Goal: Information Seeking & Learning: Learn about a topic

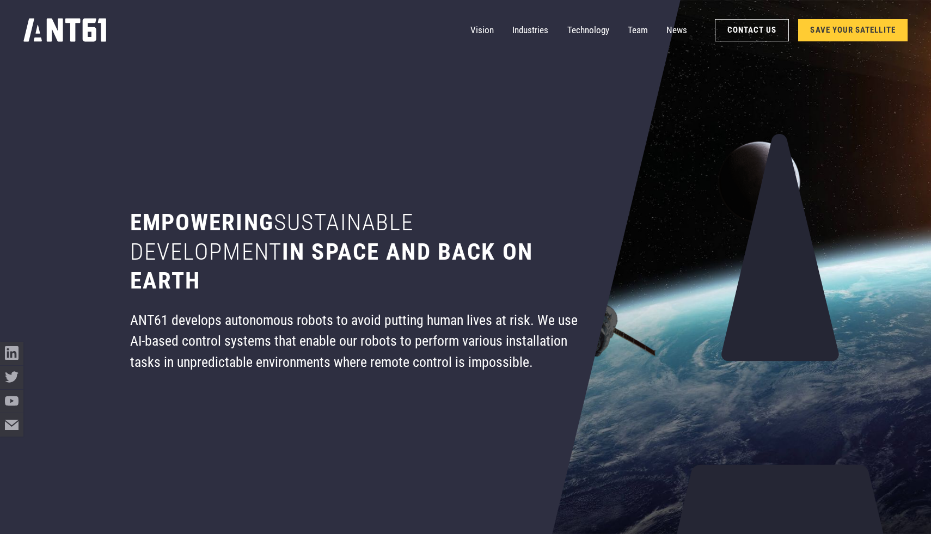
click at [846, 27] on link "SAVE YOUR SATELLITE" at bounding box center [852, 30] width 109 height 23
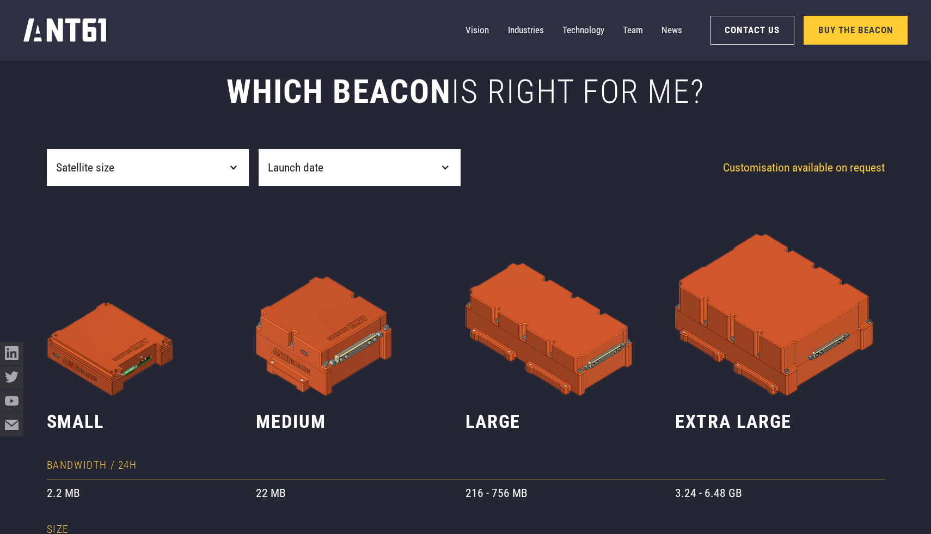
scroll to position [558, 0]
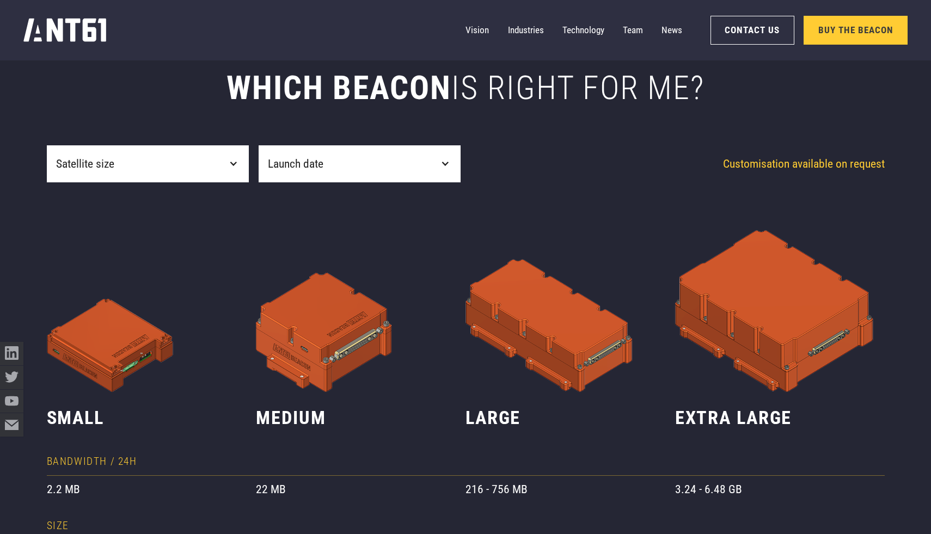
click at [219, 139] on div "**********" at bounding box center [466, 458] width 838 height 964
click at [219, 167] on div "Satellite size" at bounding box center [148, 164] width 202 height 38
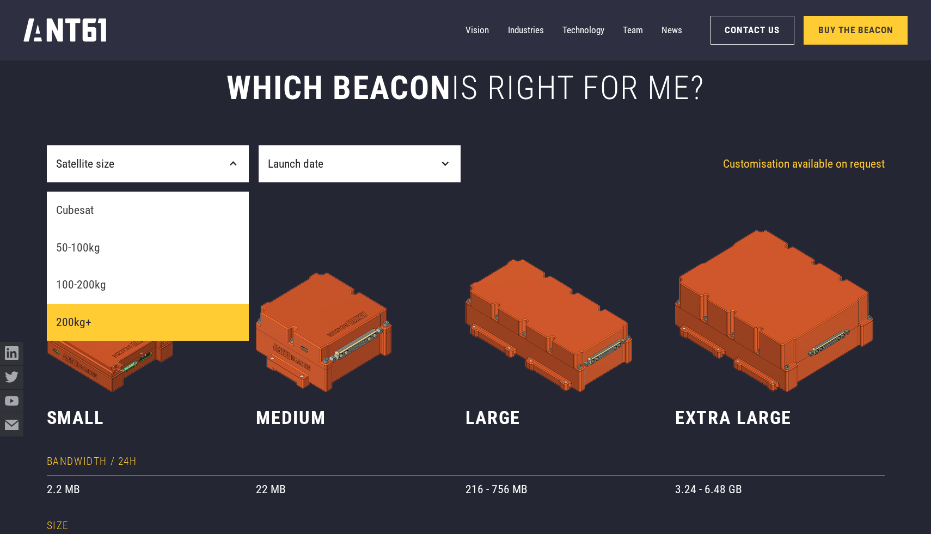
click at [145, 329] on link "200kg+" at bounding box center [148, 323] width 202 height 38
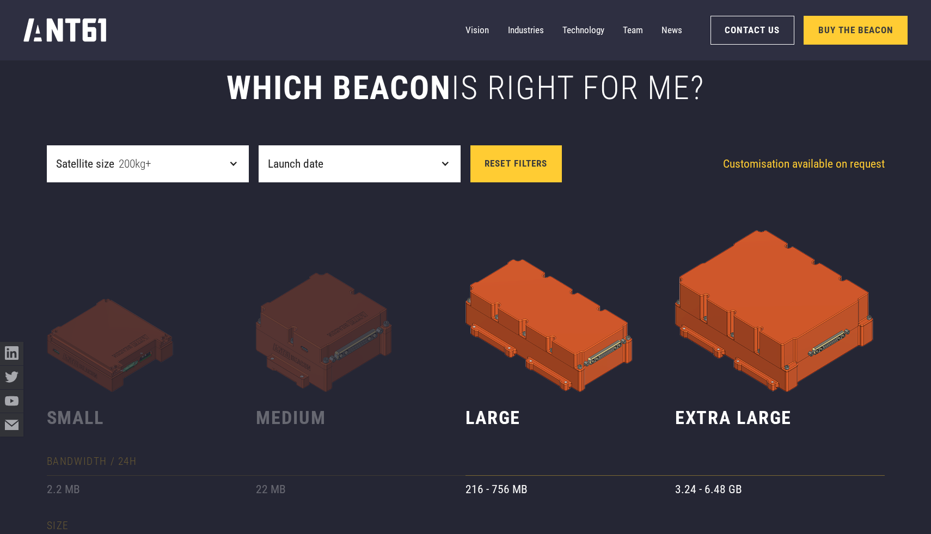
click at [199, 164] on div "Satellite size 200kg+" at bounding box center [148, 164] width 202 height 38
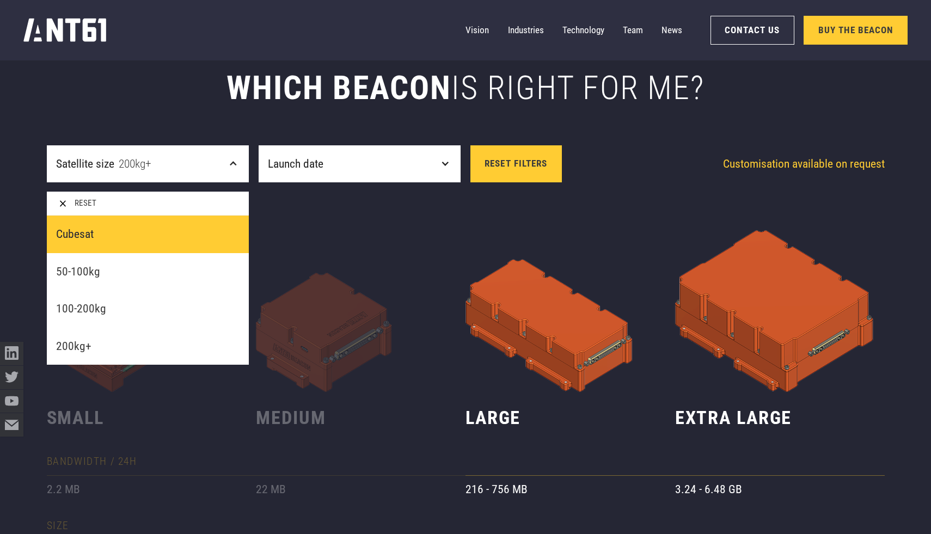
click at [158, 226] on link "Cubesat" at bounding box center [148, 235] width 202 height 38
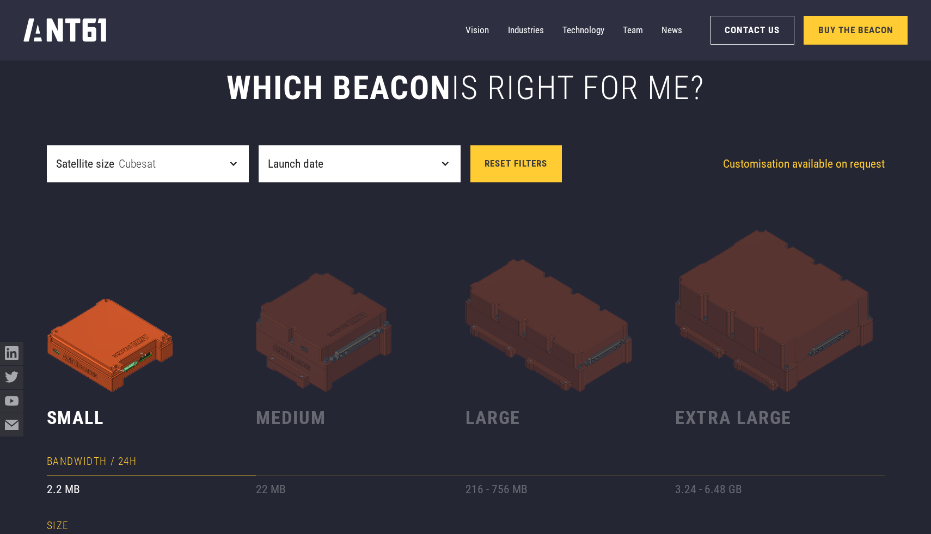
click at [373, 170] on div "Launch date" at bounding box center [360, 164] width 202 height 38
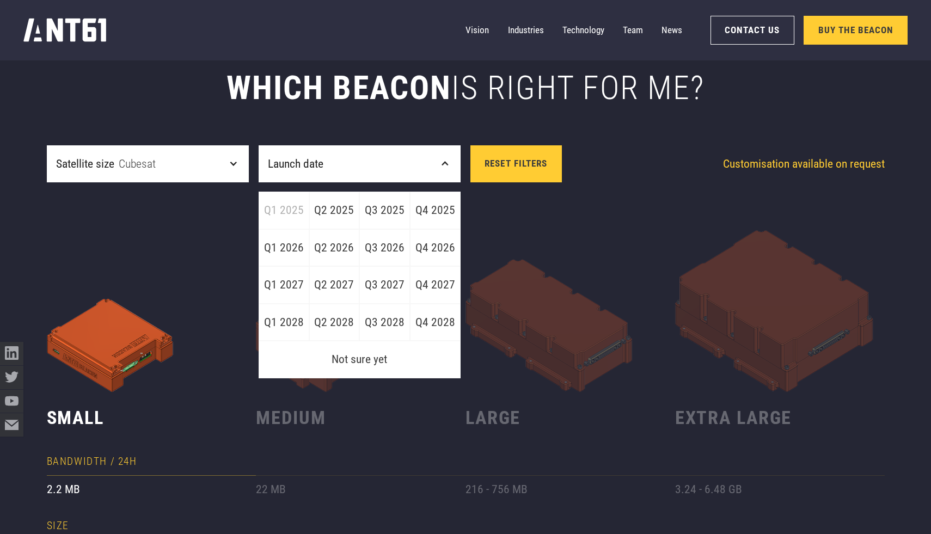
click at [180, 351] on img at bounding box center [152, 287] width 210 height 210
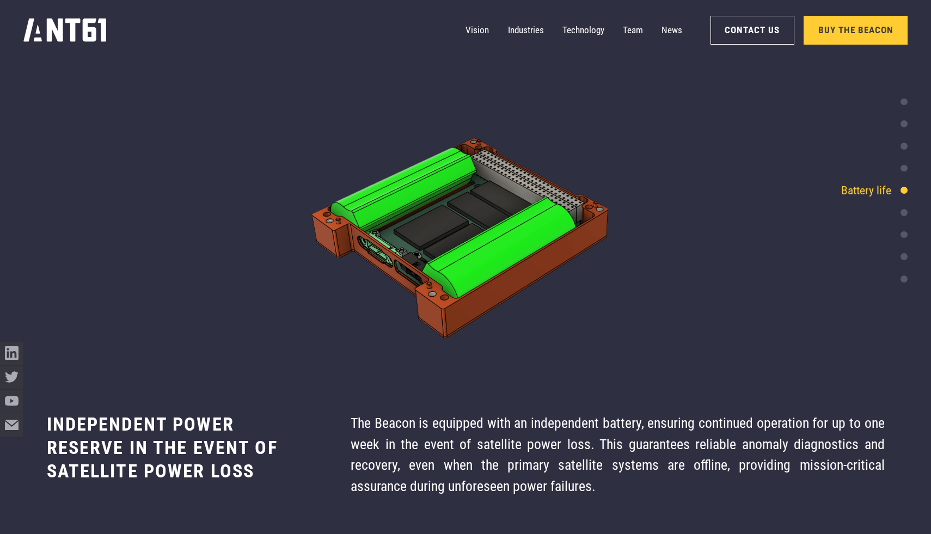
scroll to position [3741, 0]
